Goal: Information Seeking & Learning: Learn about a topic

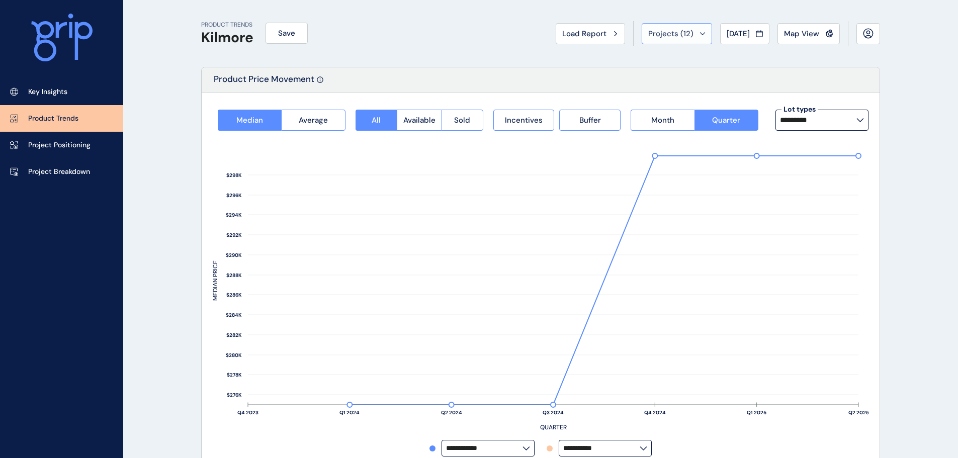
click at [695, 30] on div "Projects ( 12 )" at bounding box center [676, 34] width 57 height 10
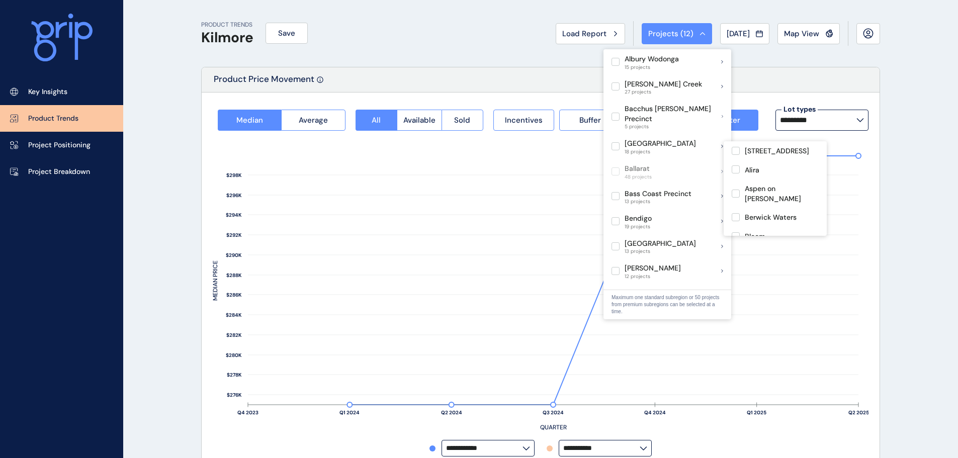
scroll to position [302, 0]
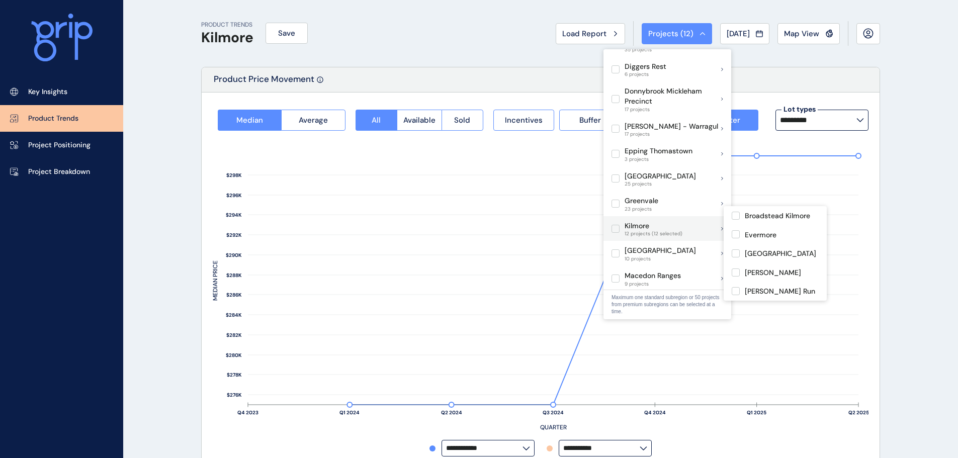
click at [617, 225] on label at bounding box center [616, 229] width 8 height 8
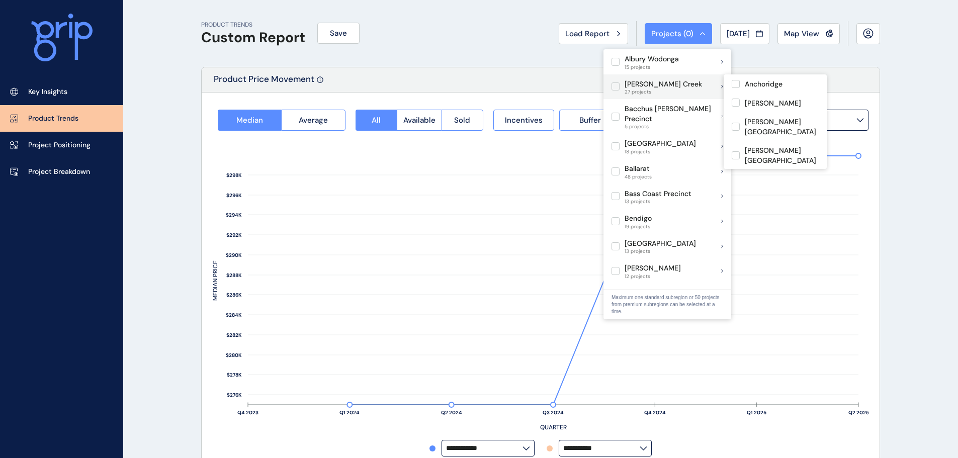
click at [619, 83] on label at bounding box center [616, 86] width 8 height 8
type input "**********"
click at [479, 67] on div "Product Price Movement" at bounding box center [541, 79] width 678 height 25
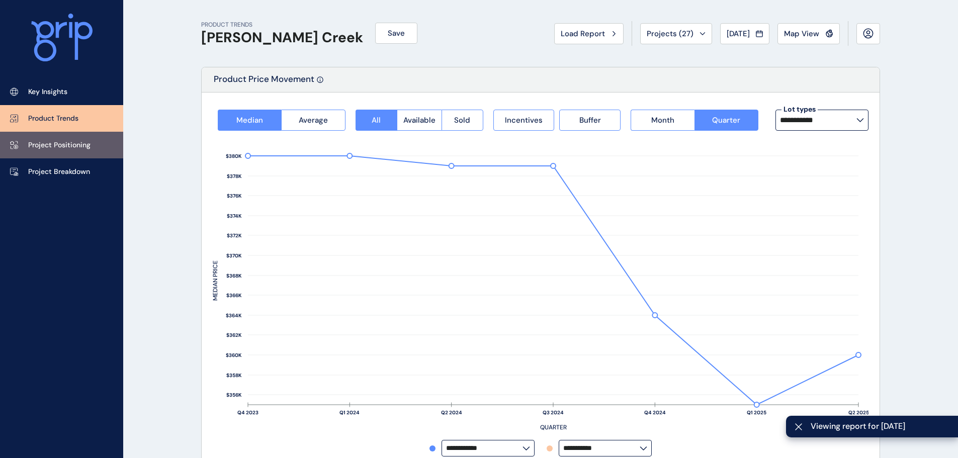
click at [85, 144] on p "Project Positioning" at bounding box center [59, 145] width 62 height 10
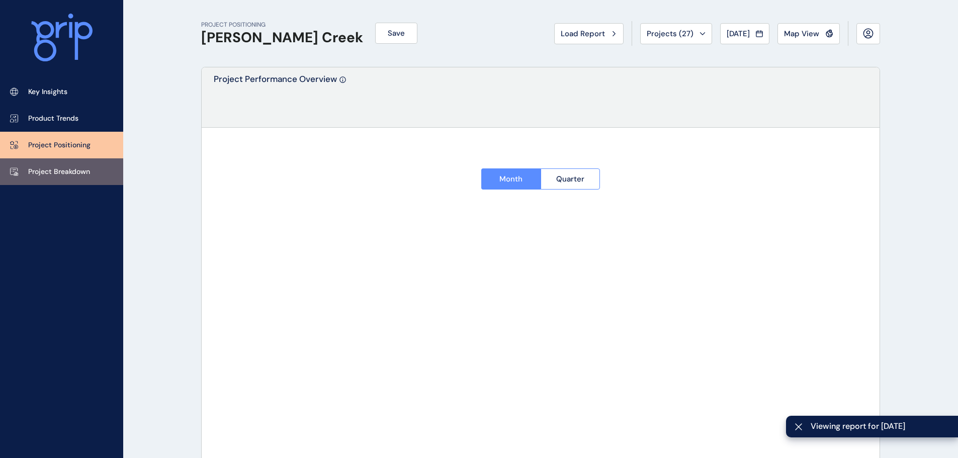
type input "*******"
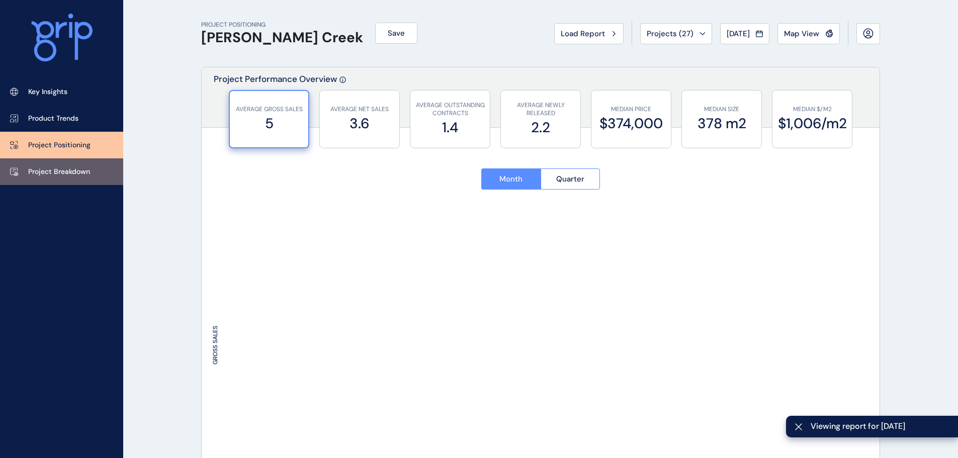
click at [69, 169] on p "Project Breakdown" at bounding box center [59, 172] width 62 height 10
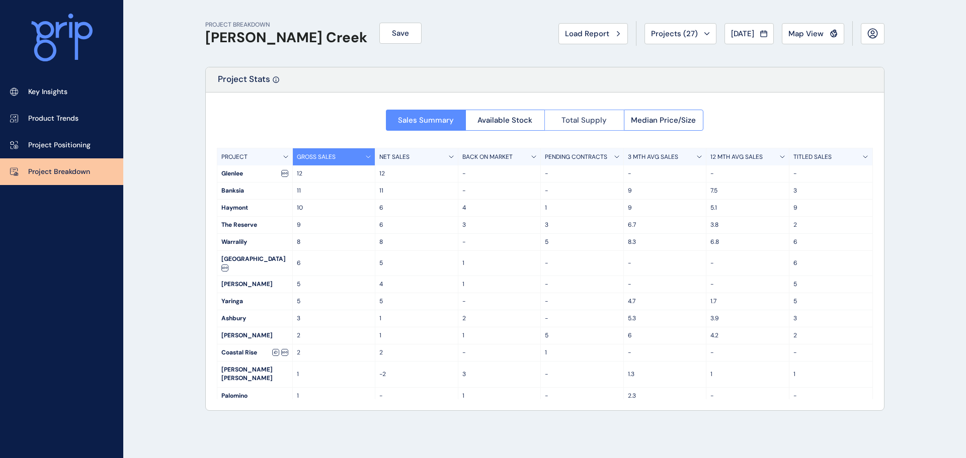
click at [577, 123] on span "Total Supply" at bounding box center [583, 120] width 45 height 10
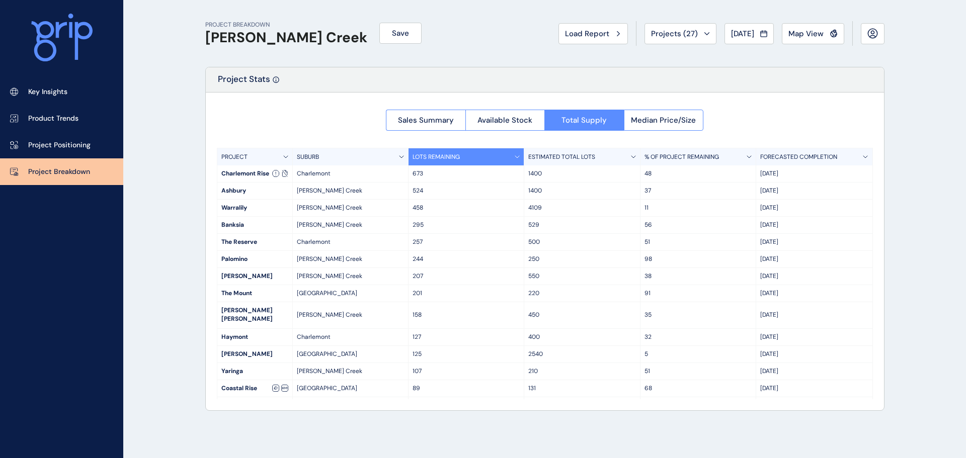
click at [350, 157] on div "SUBURB" at bounding box center [351, 156] width 116 height 17
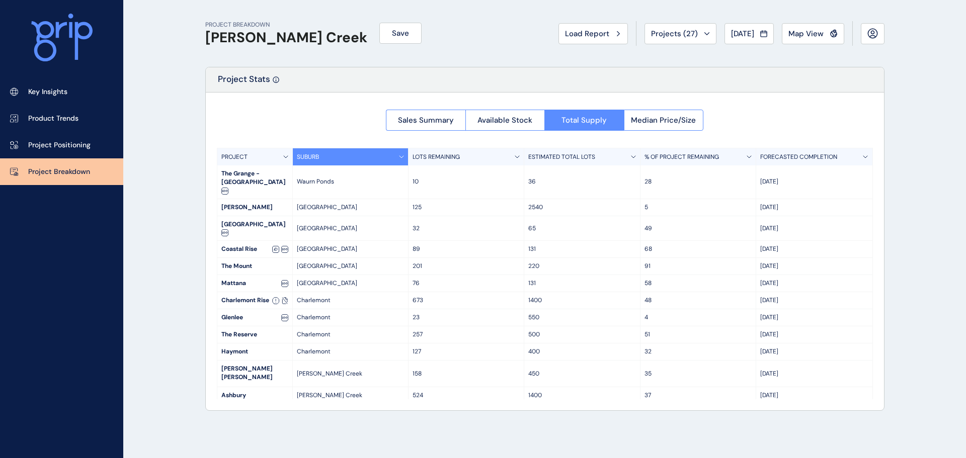
click at [369, 155] on div "SUBURB" at bounding box center [351, 156] width 116 height 17
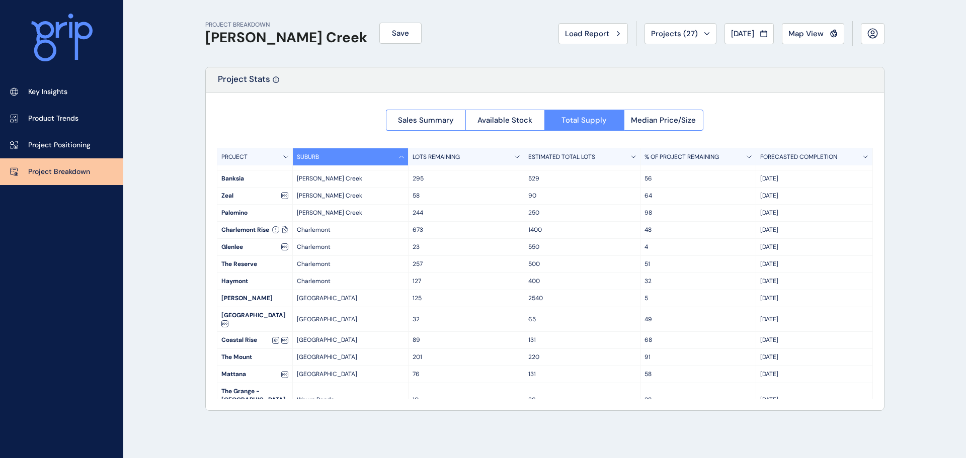
scroll to position [108, 0]
click at [434, 294] on p "125" at bounding box center [465, 298] width 107 height 9
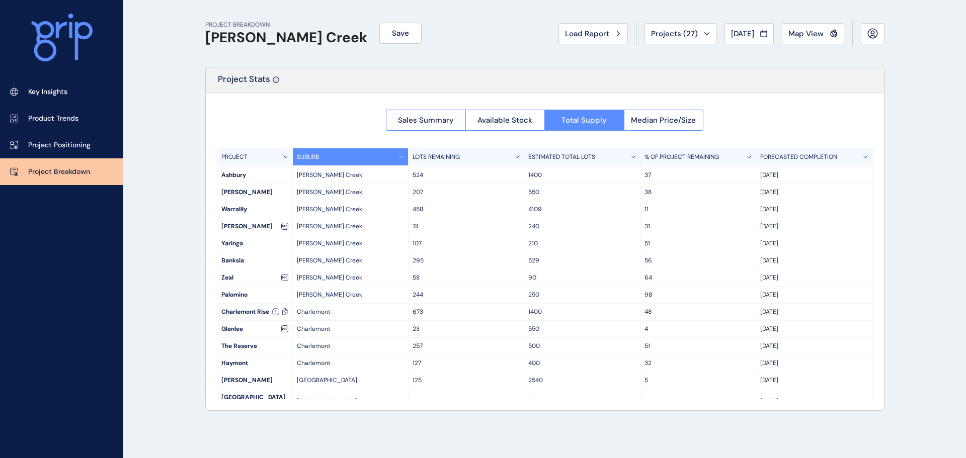
scroll to position [0, 0]
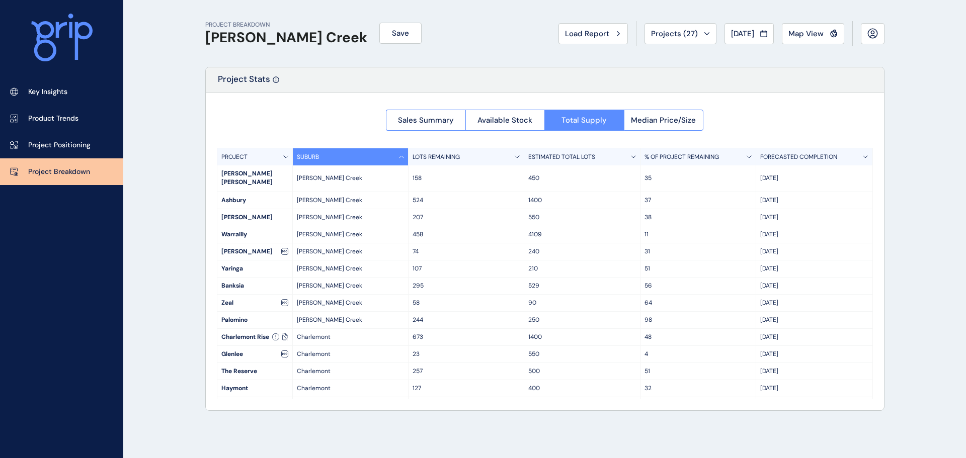
click at [479, 85] on div "Project Stats" at bounding box center [545, 79] width 678 height 25
